Goal: Task Accomplishment & Management: Use online tool/utility

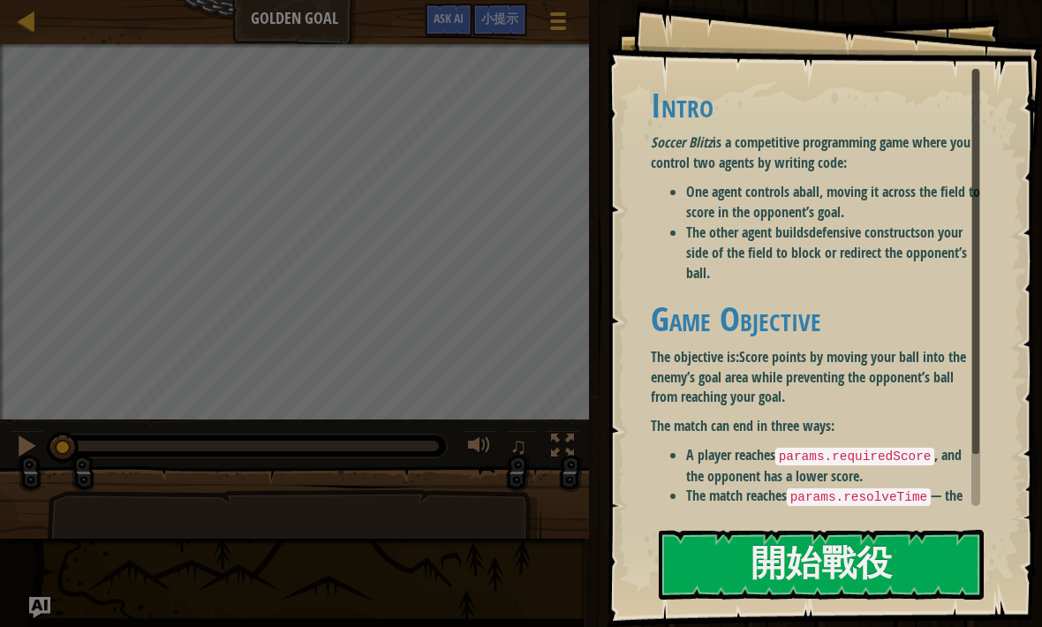
click at [781, 576] on button "開始戰役" at bounding box center [821, 565] width 325 height 70
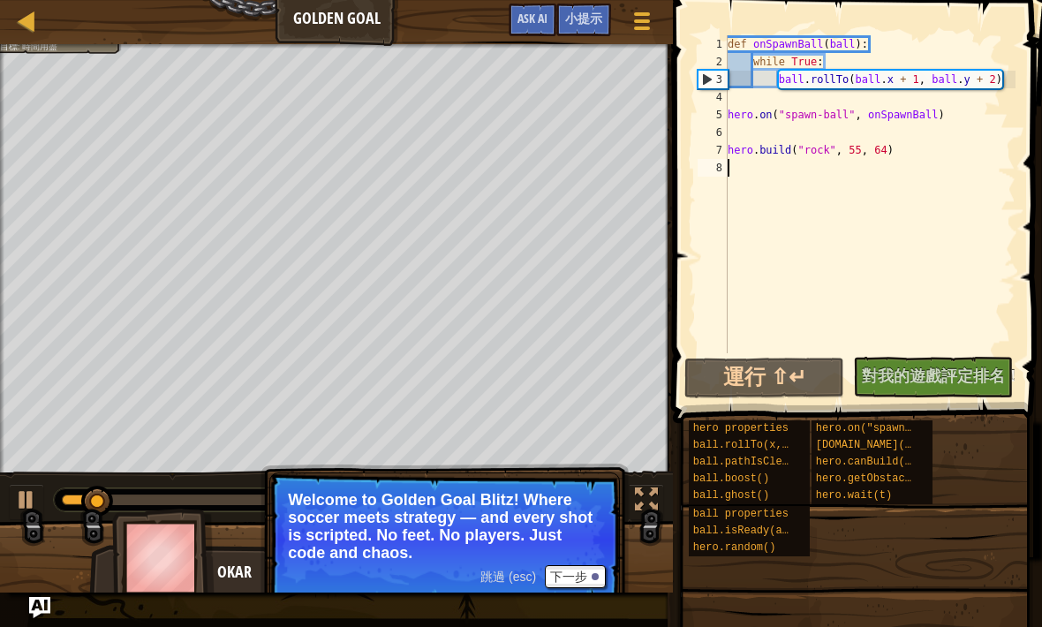
click at [583, 571] on button "下一步" at bounding box center [575, 576] width 61 height 23
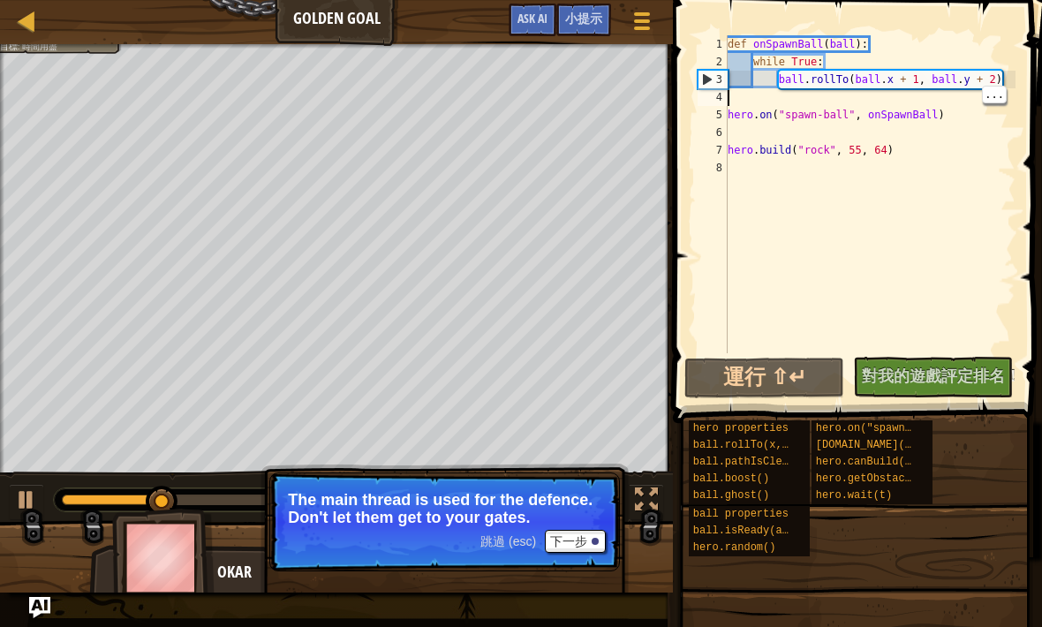
click at [849, 91] on div "def onSpawnBall ( ball ) : while True : ball . rollTo ( ball . x + 1 , ball . y…" at bounding box center [869, 211] width 291 height 353
type textarea "ball.rollTo(ball.x + 1, ball.y + 2)"
click at [799, 82] on div "def onSpawnBall ( ball ) : while True : ball . rollTo ( ball . x + 1 , ball . y…" at bounding box center [869, 211] width 291 height 353
click at [909, 190] on div "def onSpawnBall ( ball ) : while True : ball . rollTo ( ball . x + 1 , ball . y…" at bounding box center [869, 211] width 291 height 353
type textarea "ball.rollTo(ball.x + 1, ball.y + 2)"
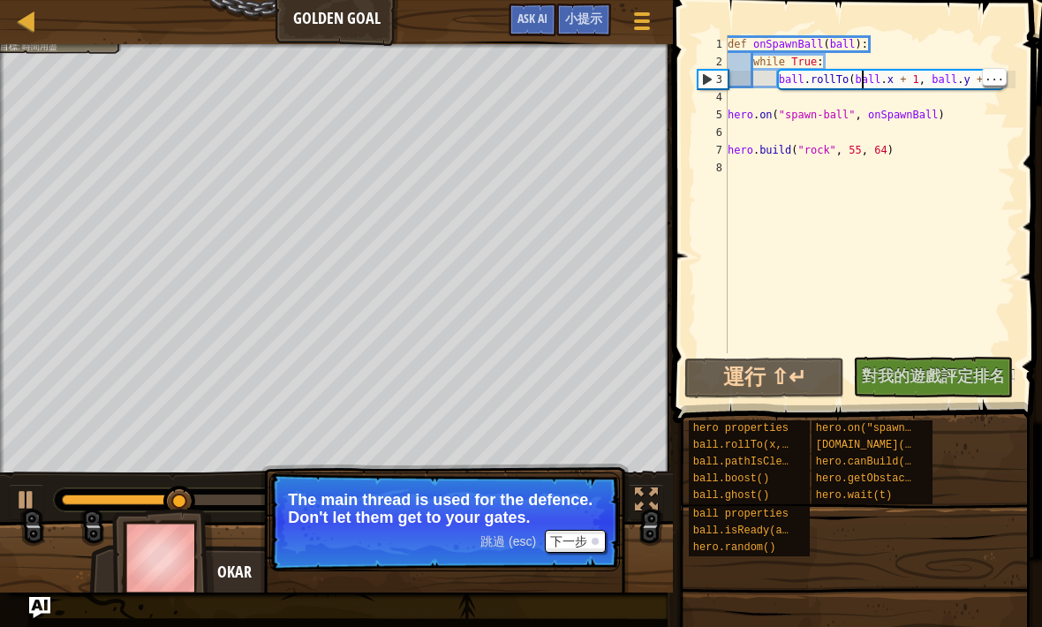
click at [862, 82] on div "def onSpawnBall ( ball ) : while True : ball . rollTo ( ball . x + 1 , ball . y…" at bounding box center [869, 211] width 291 height 353
click at [845, 84] on div "def onSpawnBall ( ball ) : while True : ball . rollTo ( ball . x + 1 , ball . y…" at bounding box center [869, 211] width 291 height 353
click at [787, 179] on div "def onSpawnBall ( ball ) : while True : ball . rollTo ( ball . x + 1 , ball . y…" at bounding box center [869, 211] width 291 height 353
click at [786, 215] on div "def onSpawnBall ( ball ) : while True : ball . rollTo ( ball . x + 1 , ball . y…" at bounding box center [869, 211] width 291 height 353
click at [39, 27] on link "天梯" at bounding box center [39, 22] width 9 height 24
